Goal: Communication & Community: Ask a question

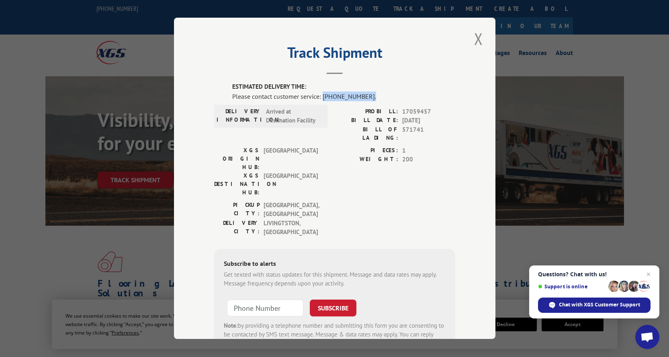
drag, startPoint x: 362, startPoint y: 96, endPoint x: 320, endPoint y: 95, distance: 42.2
click at [320, 95] on div "Please contact customer service: [PHONE_NUMBER]." at bounding box center [343, 97] width 223 height 10
click at [478, 38] on button "Close modal" at bounding box center [479, 39] width 14 height 22
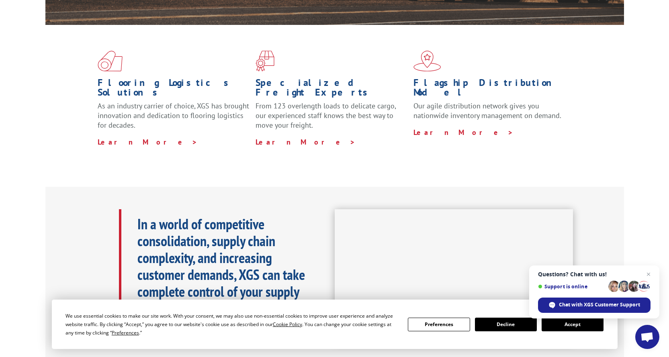
scroll to position [40, 0]
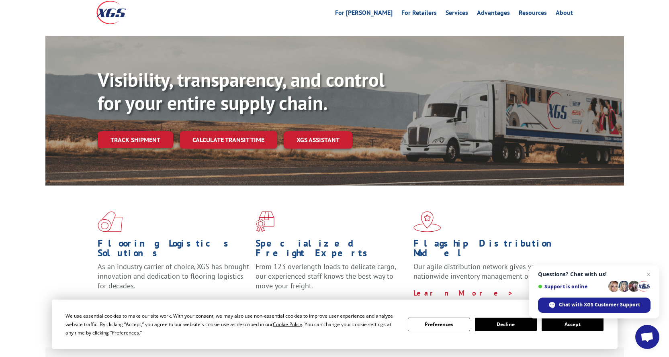
click at [578, 327] on button "Accept" at bounding box center [572, 325] width 62 height 14
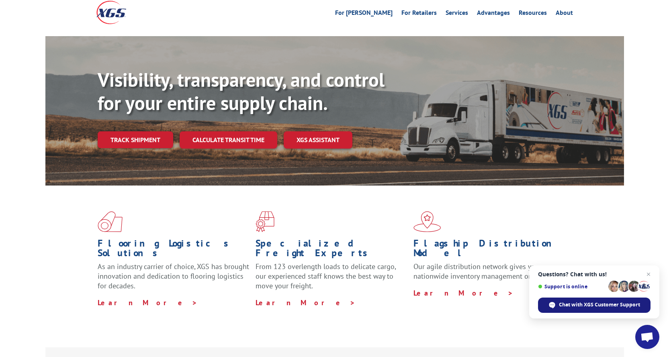
click at [588, 306] on span "Chat with XGS Customer Support" at bounding box center [599, 304] width 81 height 7
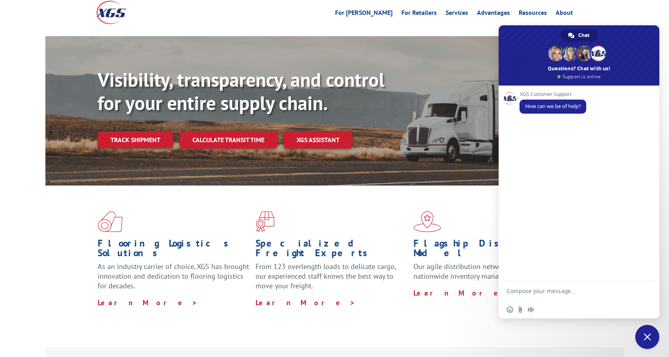
click at [544, 290] on textarea "Compose your message..." at bounding box center [571, 291] width 129 height 20
paste textarea "17059457"
type textarea "Eta on 17059457 please"
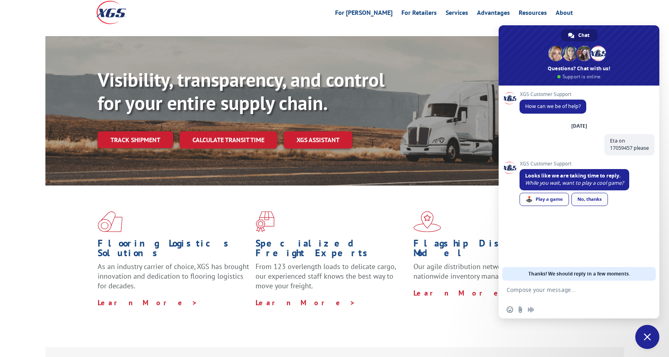
click at [584, 201] on link "No, thanks" at bounding box center [589, 199] width 37 height 13
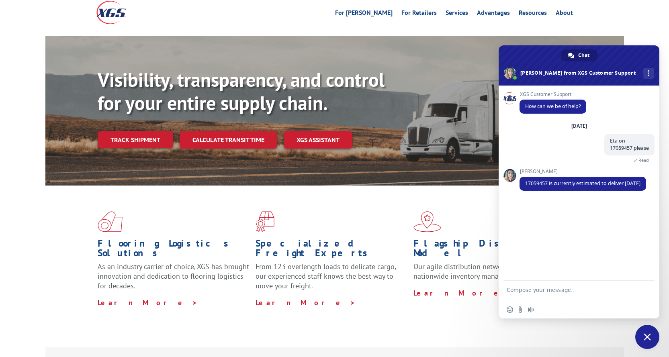
click at [528, 292] on textarea "Compose your message..." at bounding box center [571, 291] width 129 height 20
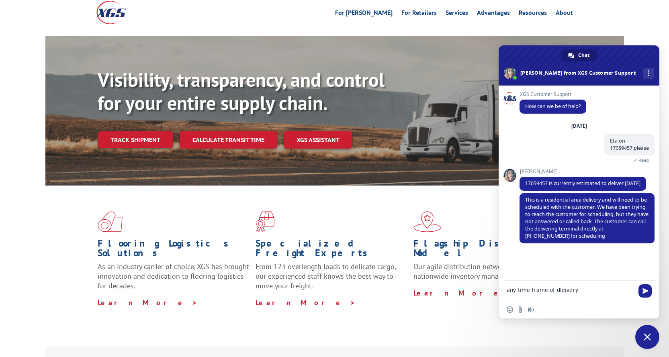
type textarea "any time frame of delivery"
drag, startPoint x: 579, startPoint y: 292, endPoint x: 498, endPoint y: 294, distance: 80.4
click at [498, 294] on div "any time frame of delivery" at bounding box center [578, 291] width 161 height 20
click at [552, 292] on textarea "Compose your message..." at bounding box center [571, 291] width 129 height 20
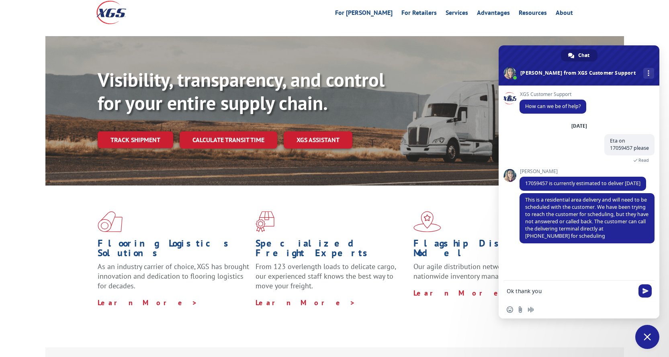
type textarea "Ok thank you"
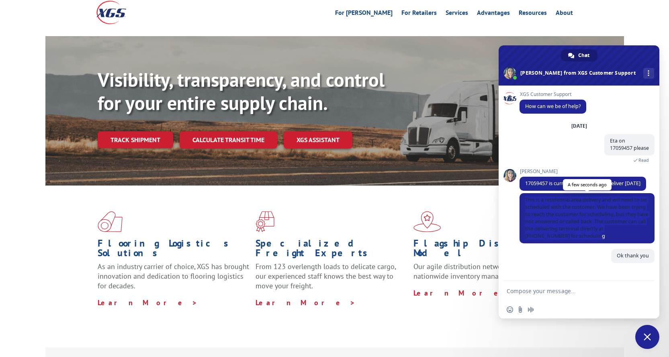
drag, startPoint x: 590, startPoint y: 235, endPoint x: 522, endPoint y: 203, distance: 75.3
click at [522, 203] on span "This is a residential area delivery and will need to be scheduled with the cust…" at bounding box center [586, 218] width 135 height 50
copy span "This is a residential area delivery and will need to be scheduled with the cust…"
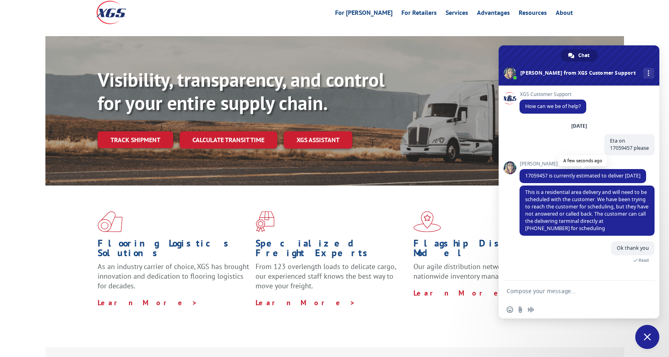
click at [603, 182] on span "17059457 is currently estimated to deliver [DATE]" at bounding box center [582, 176] width 127 height 14
